Goal: Transaction & Acquisition: Purchase product/service

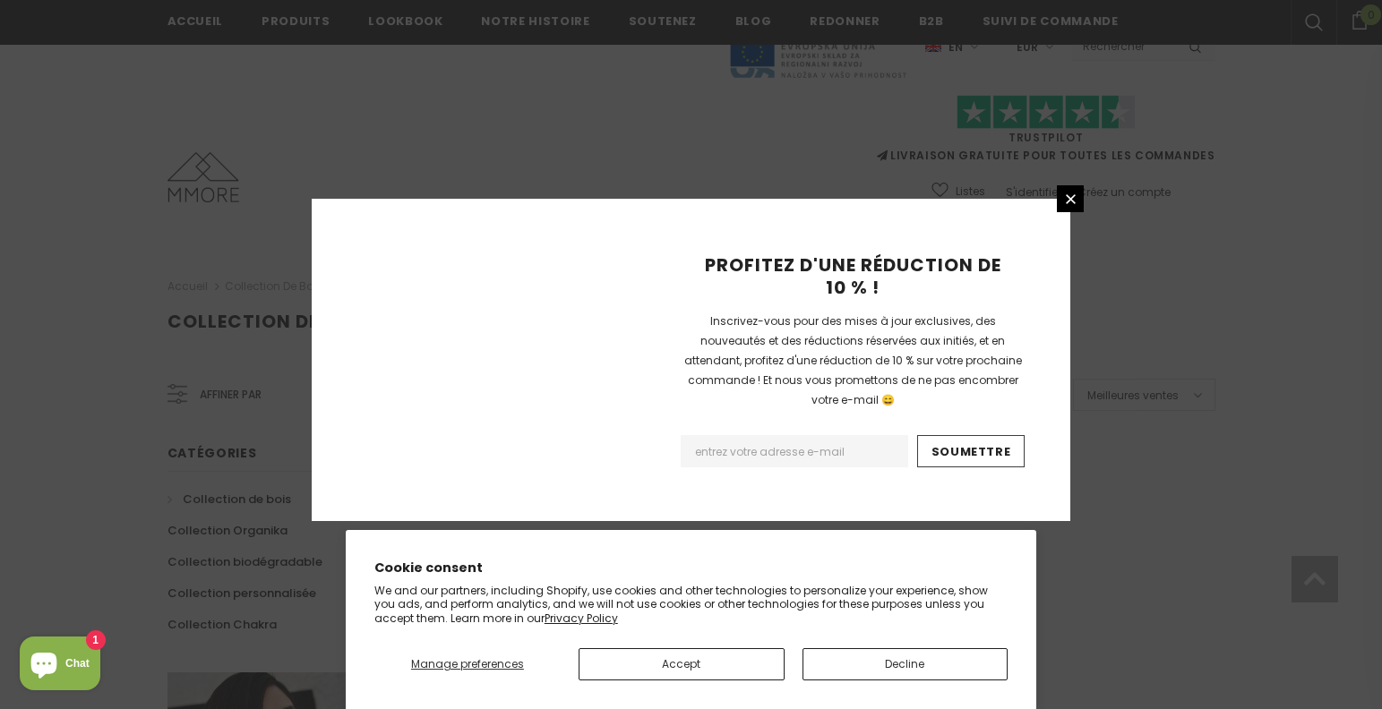
scroll to position [1170, 0]
